Goal: Navigation & Orientation: Find specific page/section

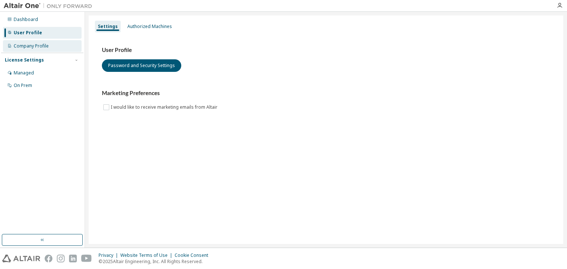
click at [62, 46] on div "Company Profile" at bounding box center [42, 46] width 79 height 12
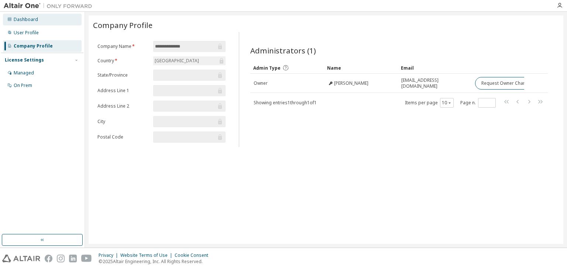
click at [50, 20] on div "Dashboard" at bounding box center [42, 20] width 79 height 12
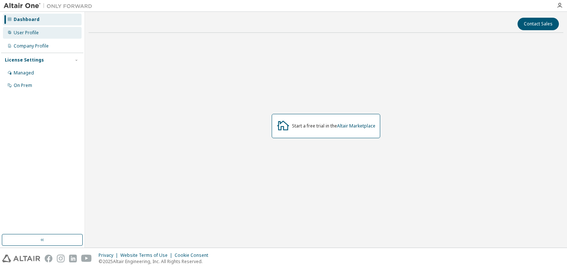
click at [41, 27] on div "User Profile" at bounding box center [42, 33] width 79 height 12
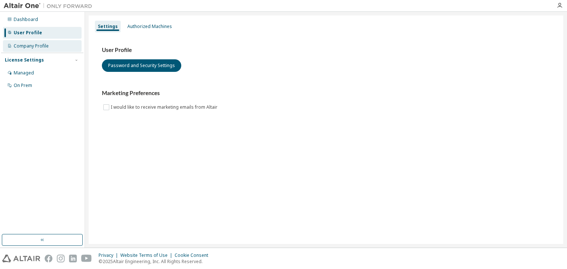
click at [48, 43] on div "Company Profile" at bounding box center [42, 46] width 79 height 12
